Goal: Transaction & Acquisition: Purchase product/service

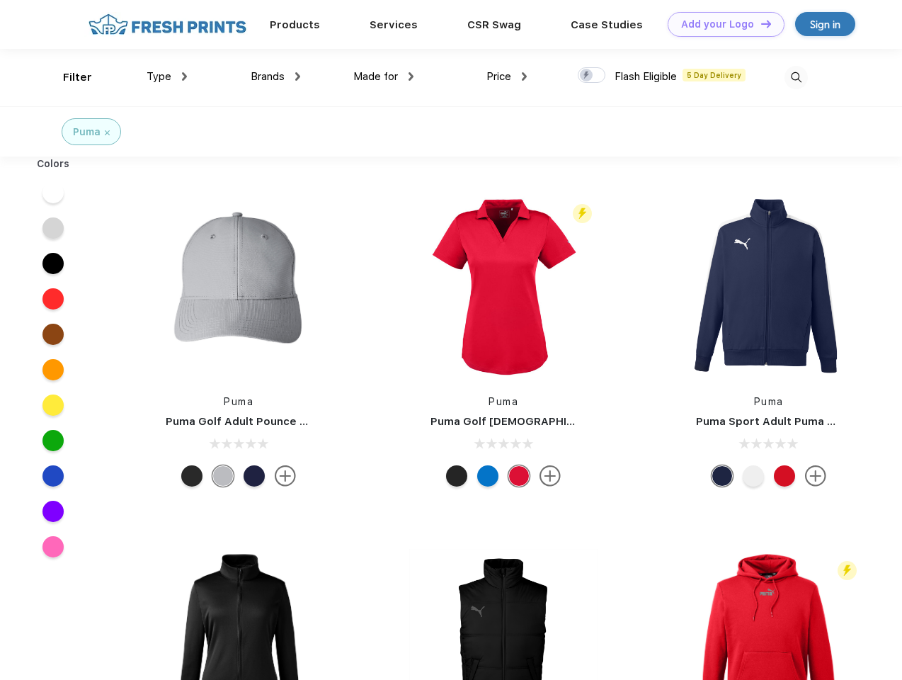
scroll to position [1, 0]
click at [721, 24] on link "Add your Logo Design Tool" at bounding box center [726, 24] width 117 height 25
click at [0, 0] on div "Design Tool" at bounding box center [0, 0] width 0 height 0
click at [760, 23] on link "Add your Logo Design Tool" at bounding box center [726, 24] width 117 height 25
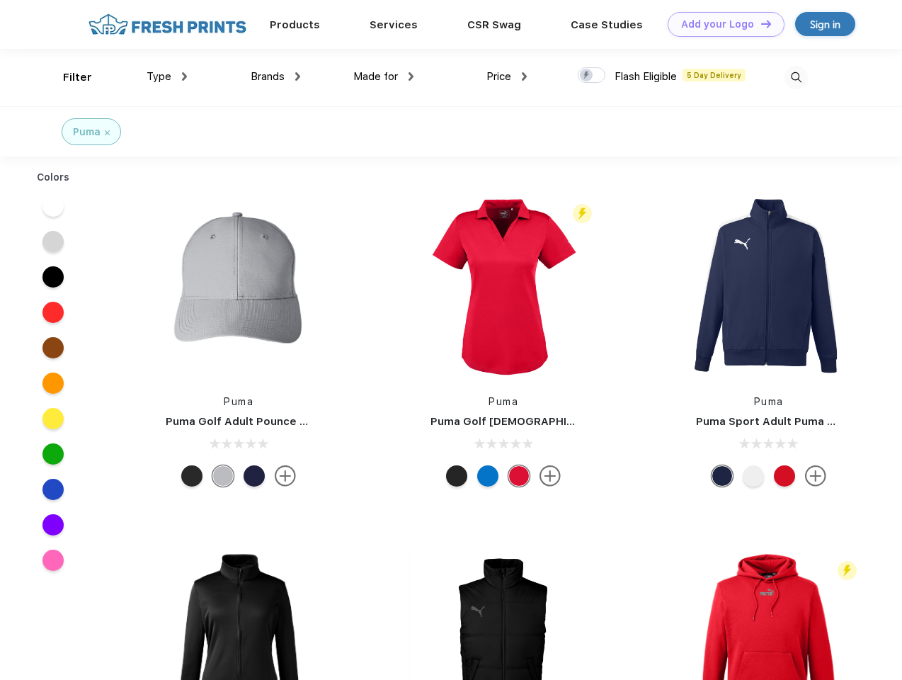
click at [68, 77] on div "Filter" at bounding box center [77, 77] width 29 height 16
click at [167, 76] on span "Type" at bounding box center [159, 76] width 25 height 13
click at [276, 76] on span "Brands" at bounding box center [268, 76] width 34 height 13
click at [384, 76] on span "Made for" at bounding box center [375, 76] width 45 height 13
click at [507, 76] on span "Price" at bounding box center [499, 76] width 25 height 13
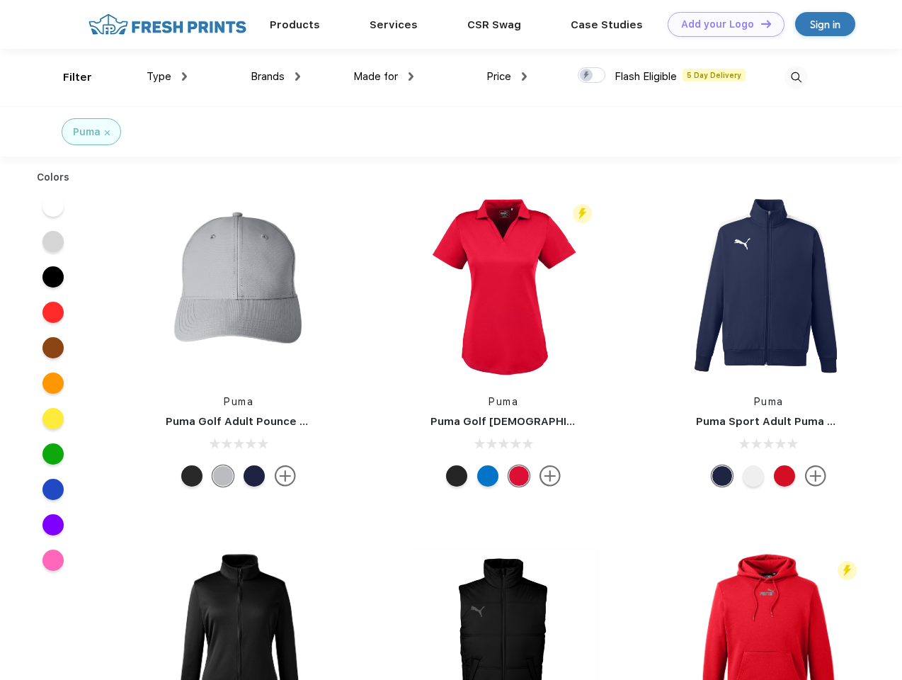
click at [592, 76] on div at bounding box center [592, 75] width 28 height 16
click at [587, 76] on input "checkbox" at bounding box center [582, 71] width 9 height 9
click at [796, 77] on img at bounding box center [796, 77] width 23 height 23
